Goal: Task Accomplishment & Management: Use online tool/utility

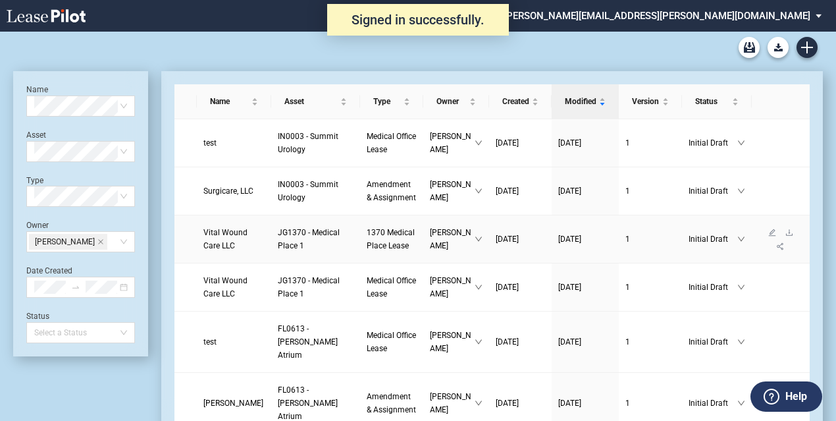
click at [215, 252] on link "Vital Wound Care LLC" at bounding box center [233, 239] width 61 height 26
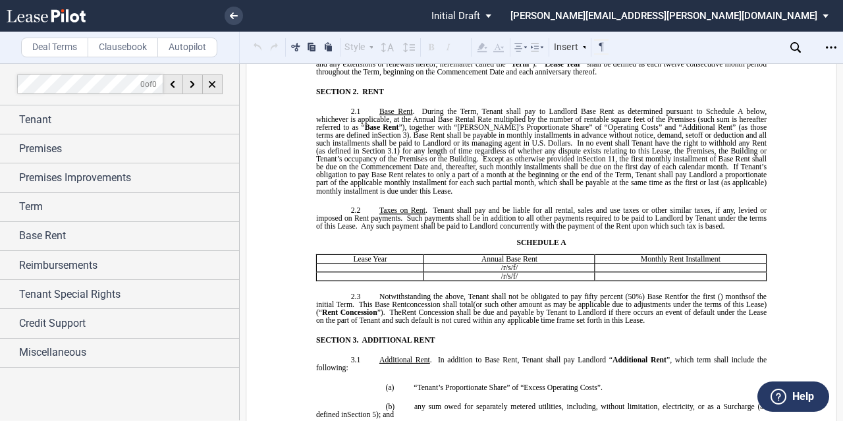
scroll to position [132, 0]
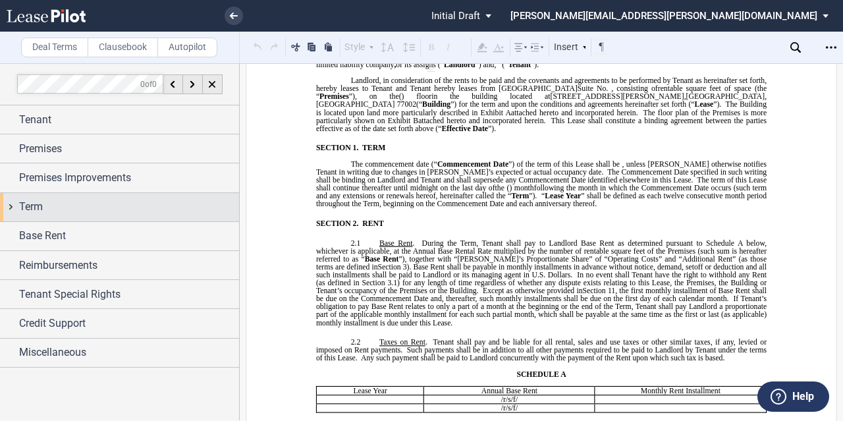
click at [105, 208] on div "Term" at bounding box center [129, 207] width 220 height 16
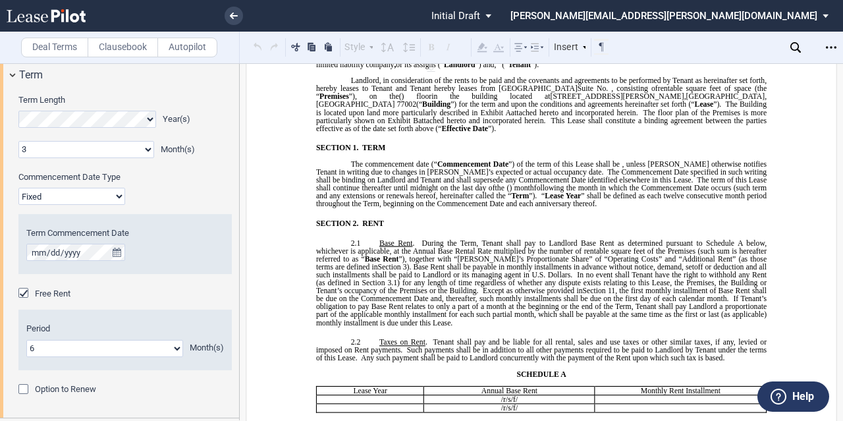
click at [105, 195] on select "Fixed Floating" at bounding box center [71, 196] width 107 height 17
select select "floating"
click at [18, 188] on select "Fixed Floating" at bounding box center [71, 196] width 107 height 17
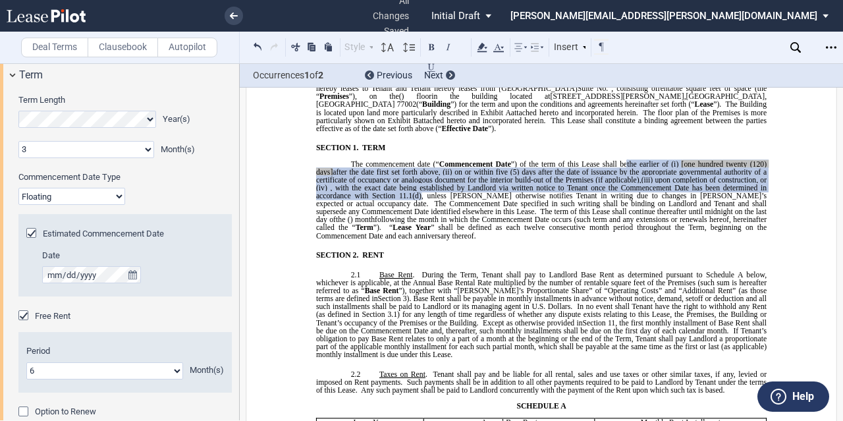
click at [465, 197] on span ", unless [PERSON_NAME] otherwise notifies Tenant in writing due to changes in […" at bounding box center [542, 200] width 452 height 16
drag, startPoint x: 373, startPoint y: 192, endPoint x: 462, endPoint y: 199, distance: 89.2
click at [462, 199] on p "The commencement date (“ Commencement Date ”) of the term of this Lease shall b…" at bounding box center [541, 200] width 450 height 80
click at [470, 201] on span ", unless [PERSON_NAME] otherwise notifies Tenant in writing due to changes in […" at bounding box center [542, 200] width 452 height 16
drag, startPoint x: 373, startPoint y: 192, endPoint x: 464, endPoint y: 200, distance: 91.2
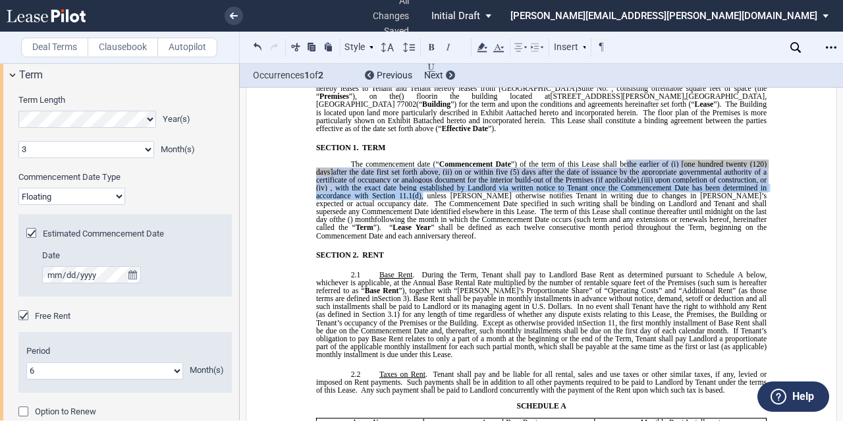
click at [464, 200] on p "The commencement date (“ Commencement Date ”) of the term of this Lease shall b…" at bounding box center [541, 200] width 450 height 80
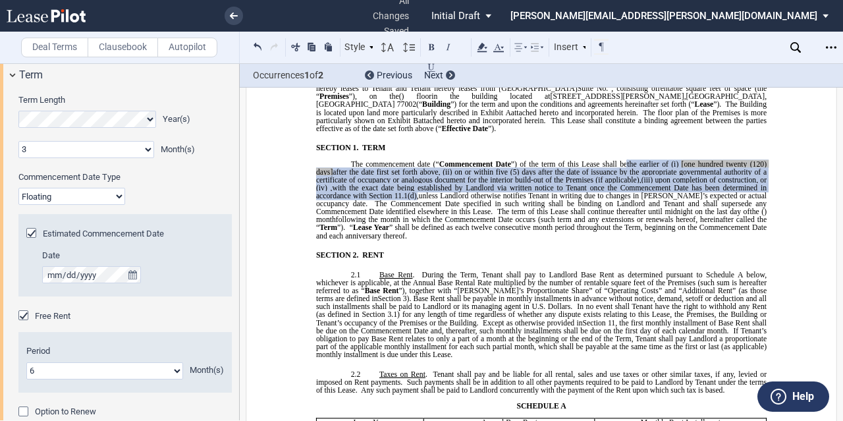
click at [479, 205] on span ", unless [PERSON_NAME] otherwise notifies Tenant in writing due to changes in […" at bounding box center [542, 200] width 452 height 16
drag, startPoint x: 466, startPoint y: 201, endPoint x: 374, endPoint y: 194, distance: 92.4
click at [374, 194] on p "The commencement date (“ Commencement Date ”) of the term of this Lease shall b…" at bounding box center [541, 200] width 450 height 80
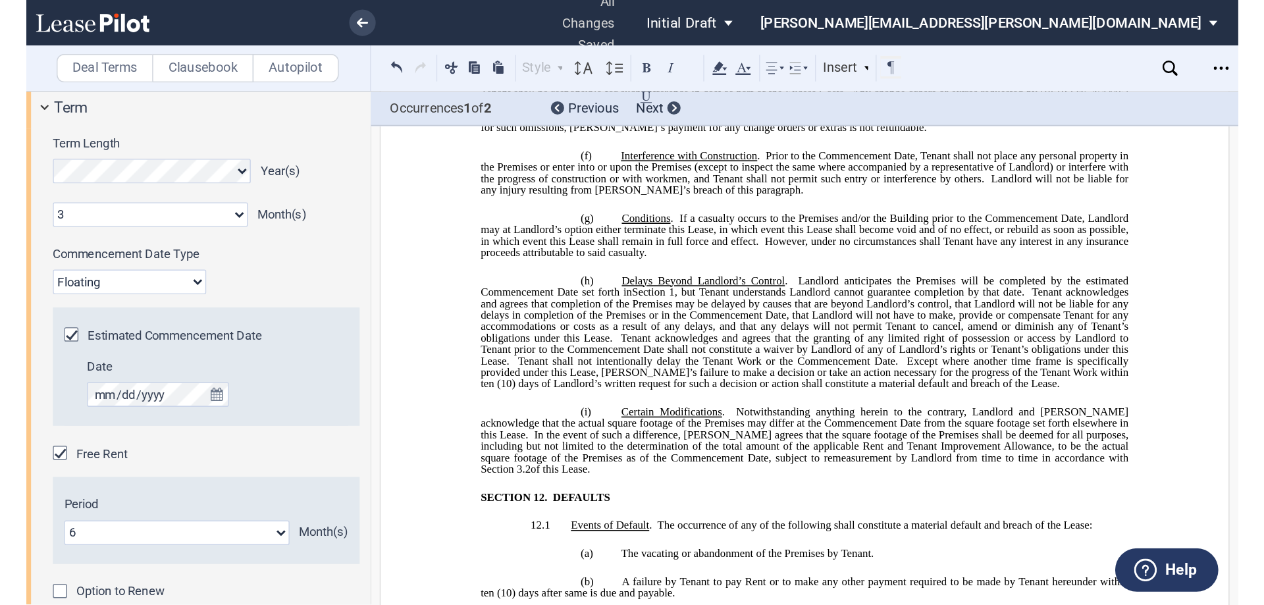
scroll to position [86, 0]
